Goal: Information Seeking & Learning: Learn about a topic

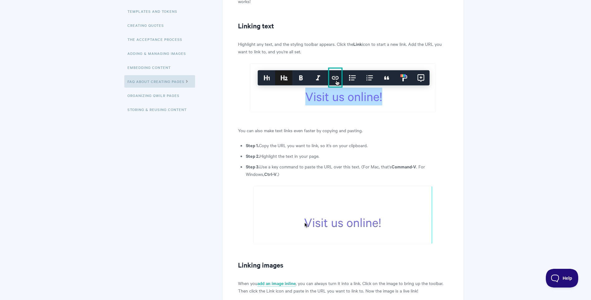
scroll to position [134, 0]
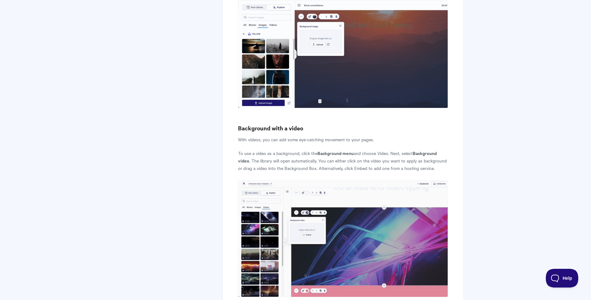
scroll to position [1371, 0]
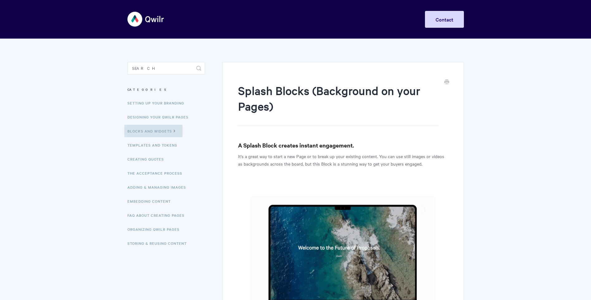
scroll to position [1371, 0]
